Goal: Transaction & Acquisition: Book appointment/travel/reservation

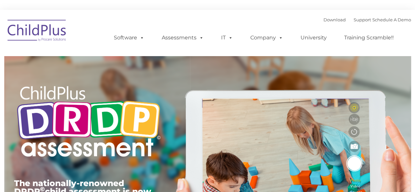
type input ""
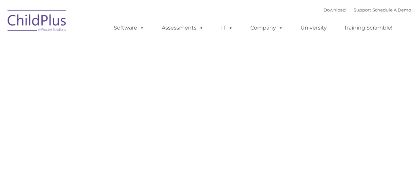
type input ""
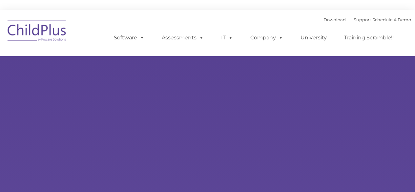
type input ""
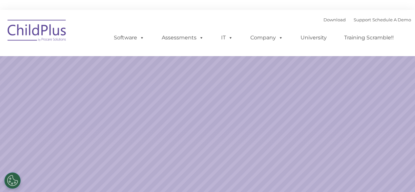
select select "MEDIUM"
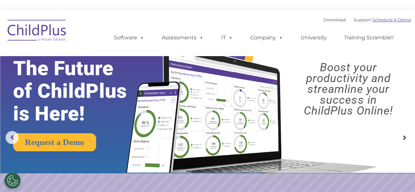
click at [385, 19] on link "Schedule A Demo" at bounding box center [392, 19] width 39 height 5
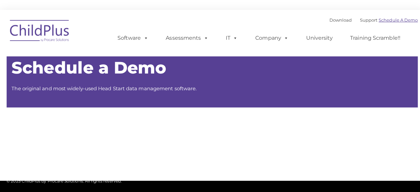
type input ""
